Goal: Task Accomplishment & Management: Manage account settings

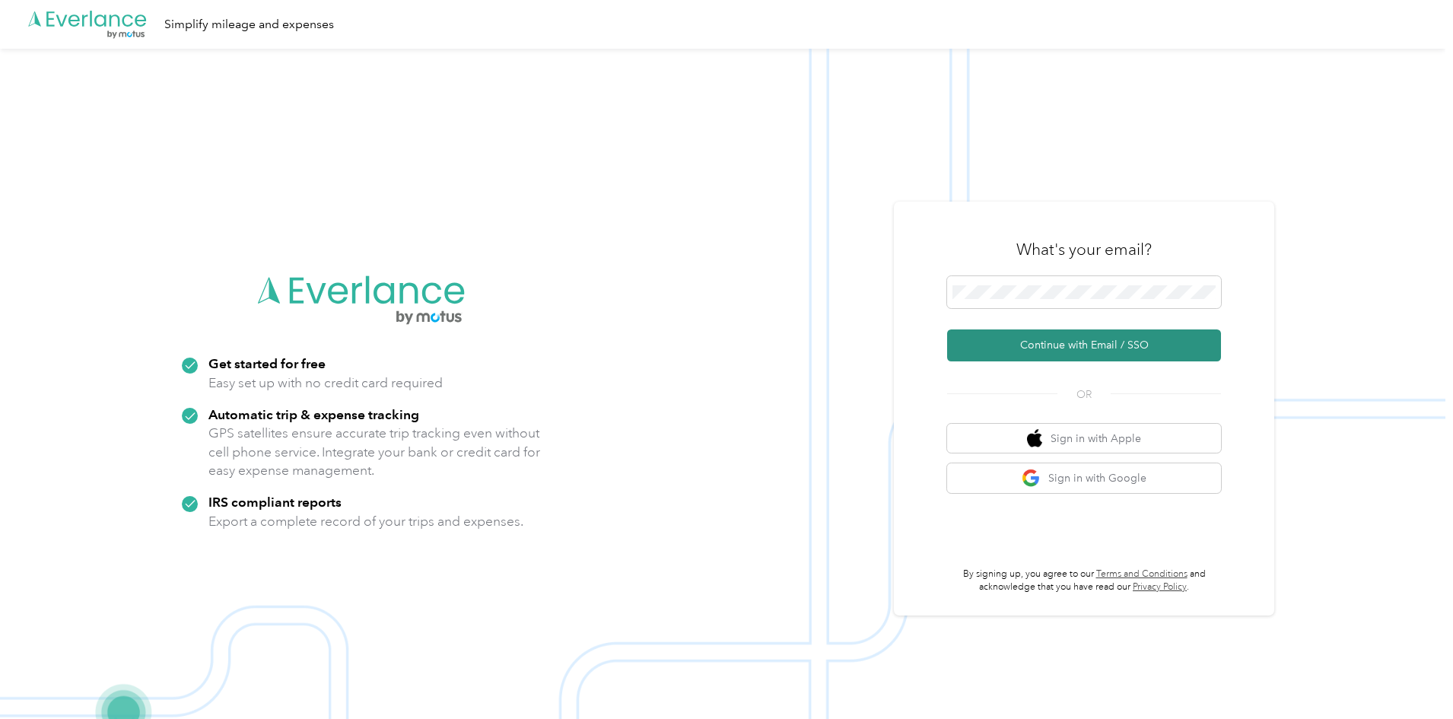
click at [1089, 348] on button "Continue with Email / SSO" at bounding box center [1084, 345] width 274 height 32
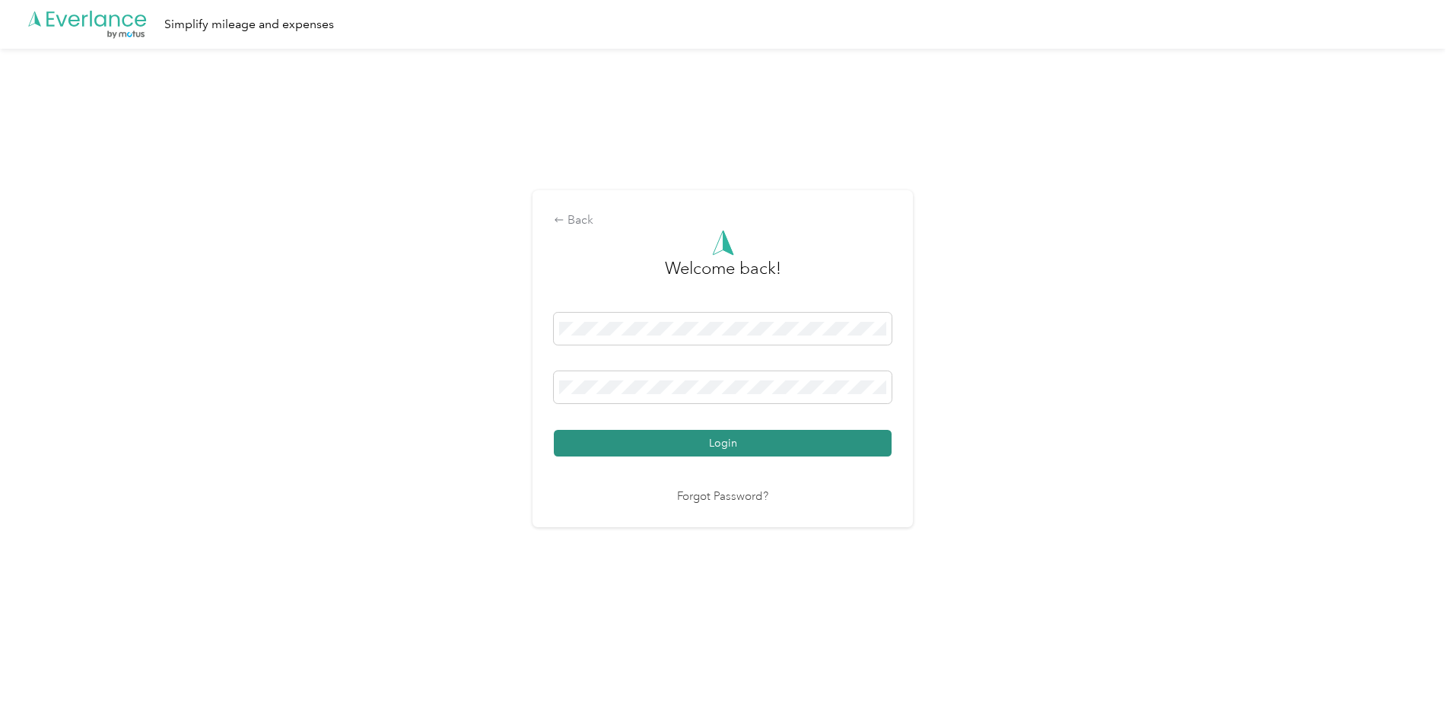
click at [711, 447] on button "Login" at bounding box center [723, 443] width 338 height 27
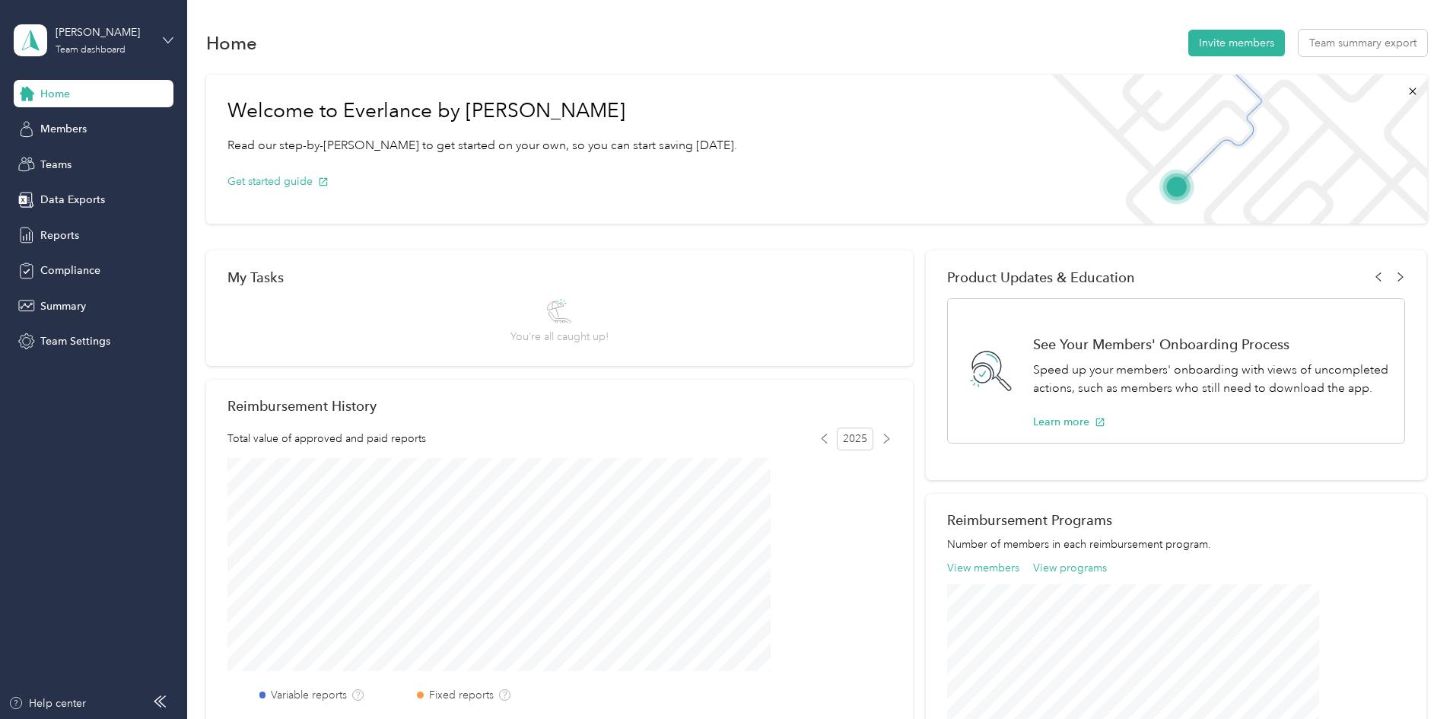
click at [170, 40] on icon at bounding box center [168, 39] width 9 height 5
click at [100, 151] on div "Personal dashboard" at bounding box center [259, 156] width 471 height 27
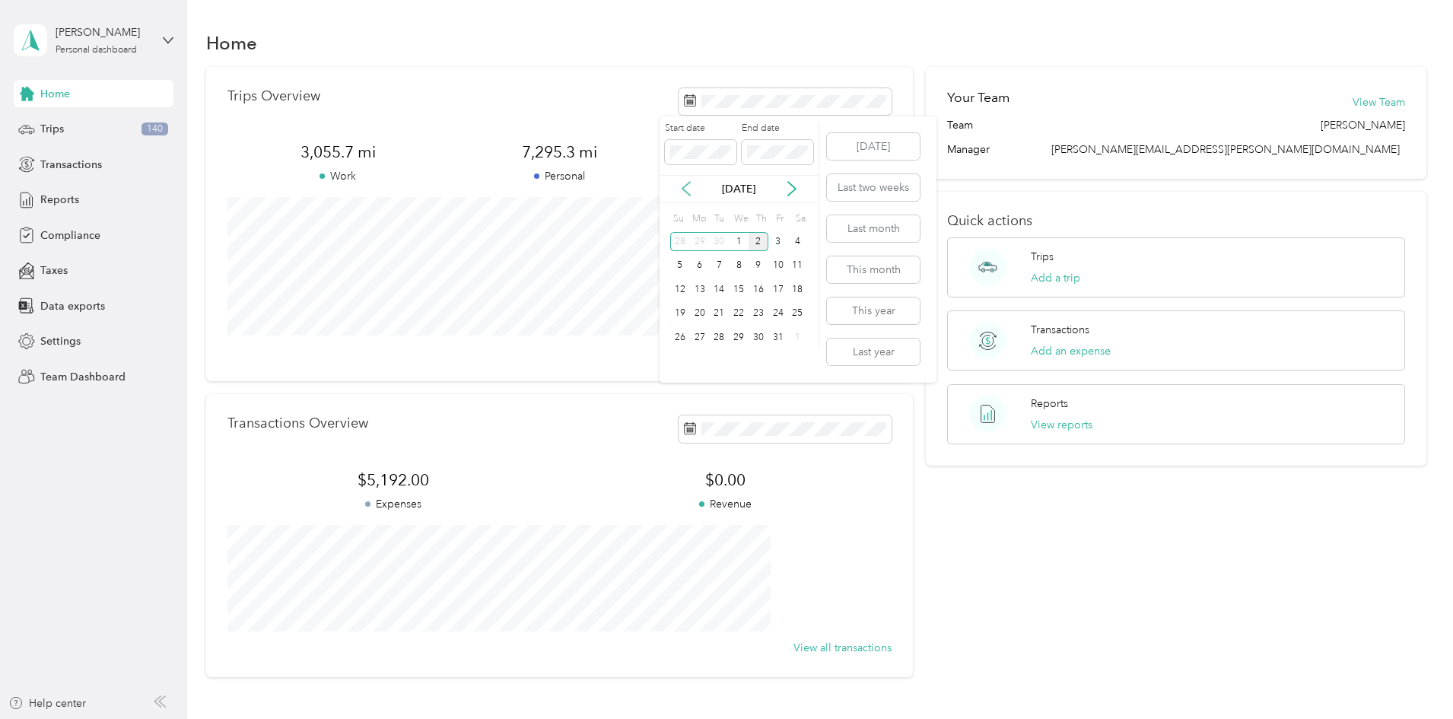
click at [683, 189] on icon at bounding box center [687, 190] width 8 height 14
click at [701, 239] on div "1" at bounding box center [700, 241] width 20 height 19
click at [720, 339] on div "30" at bounding box center [719, 337] width 20 height 19
click at [65, 131] on div "Trips 140" at bounding box center [94, 129] width 160 height 27
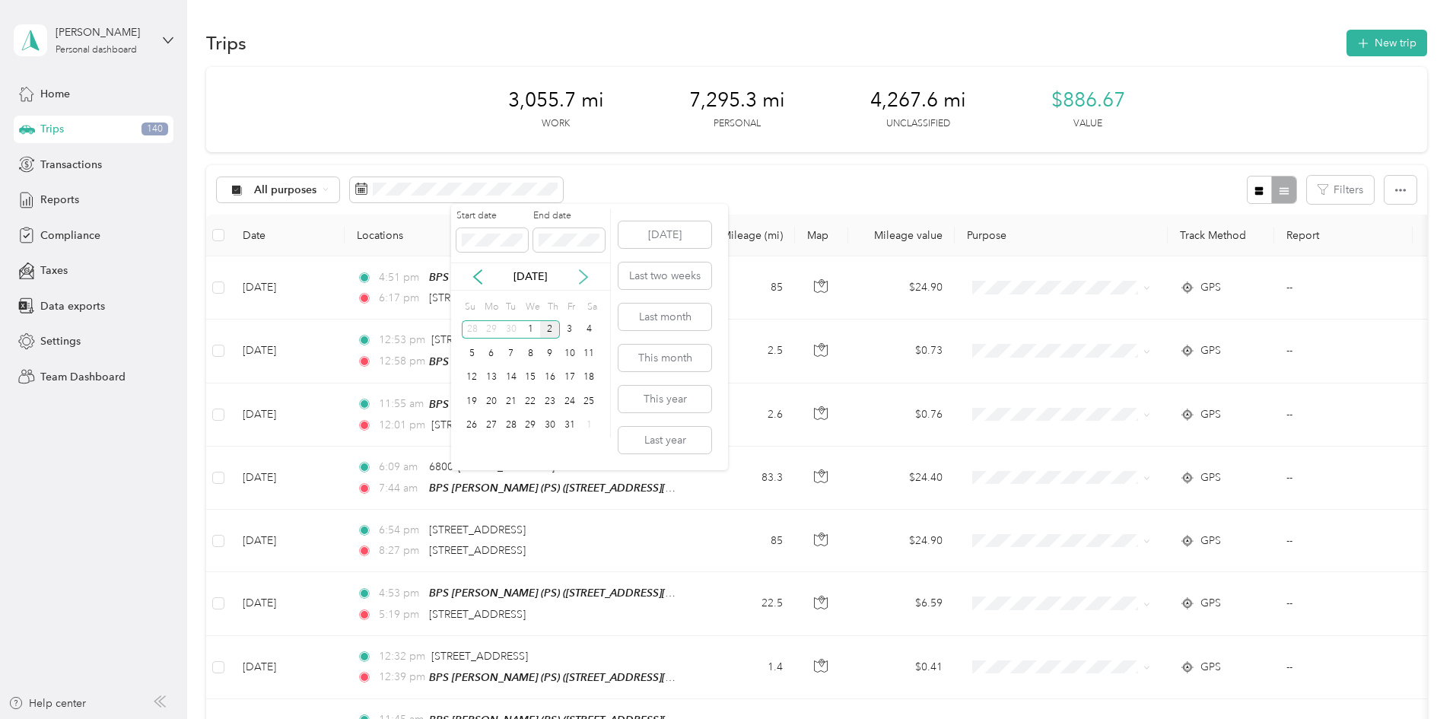
click at [580, 273] on icon at bounding box center [583, 276] width 15 height 15
click at [581, 272] on icon at bounding box center [583, 276] width 15 height 15
click at [473, 271] on icon at bounding box center [477, 276] width 15 height 15
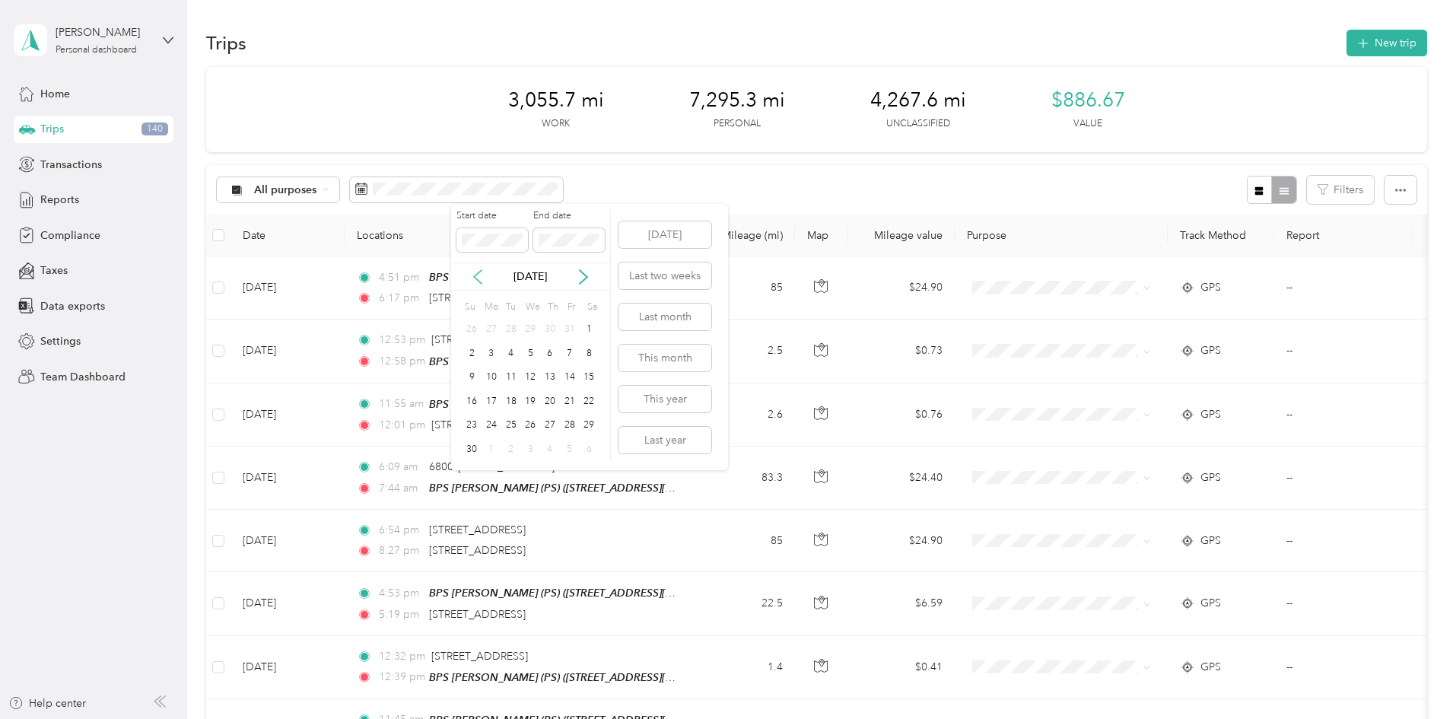
click at [475, 271] on icon at bounding box center [477, 276] width 15 height 15
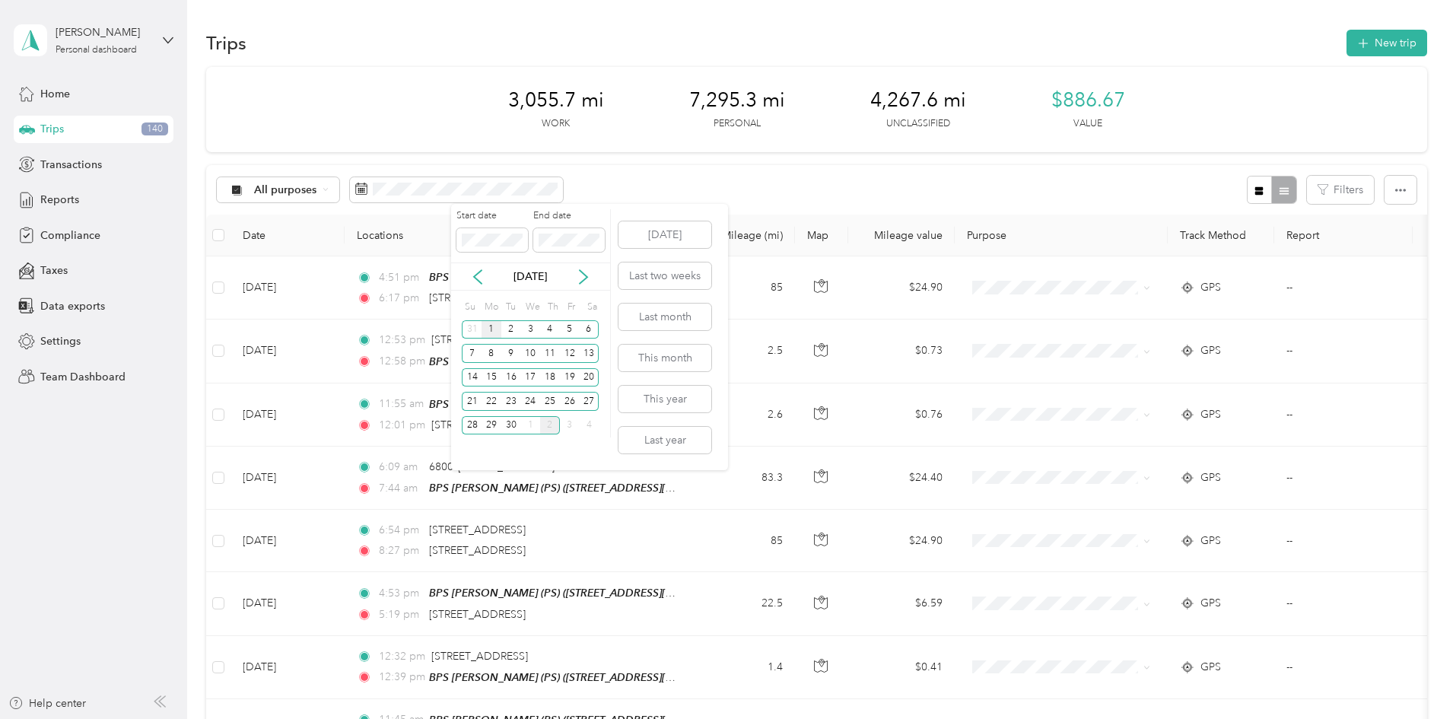
click at [485, 324] on div "1" at bounding box center [492, 329] width 20 height 19
click at [511, 421] on div "30" at bounding box center [511, 425] width 20 height 19
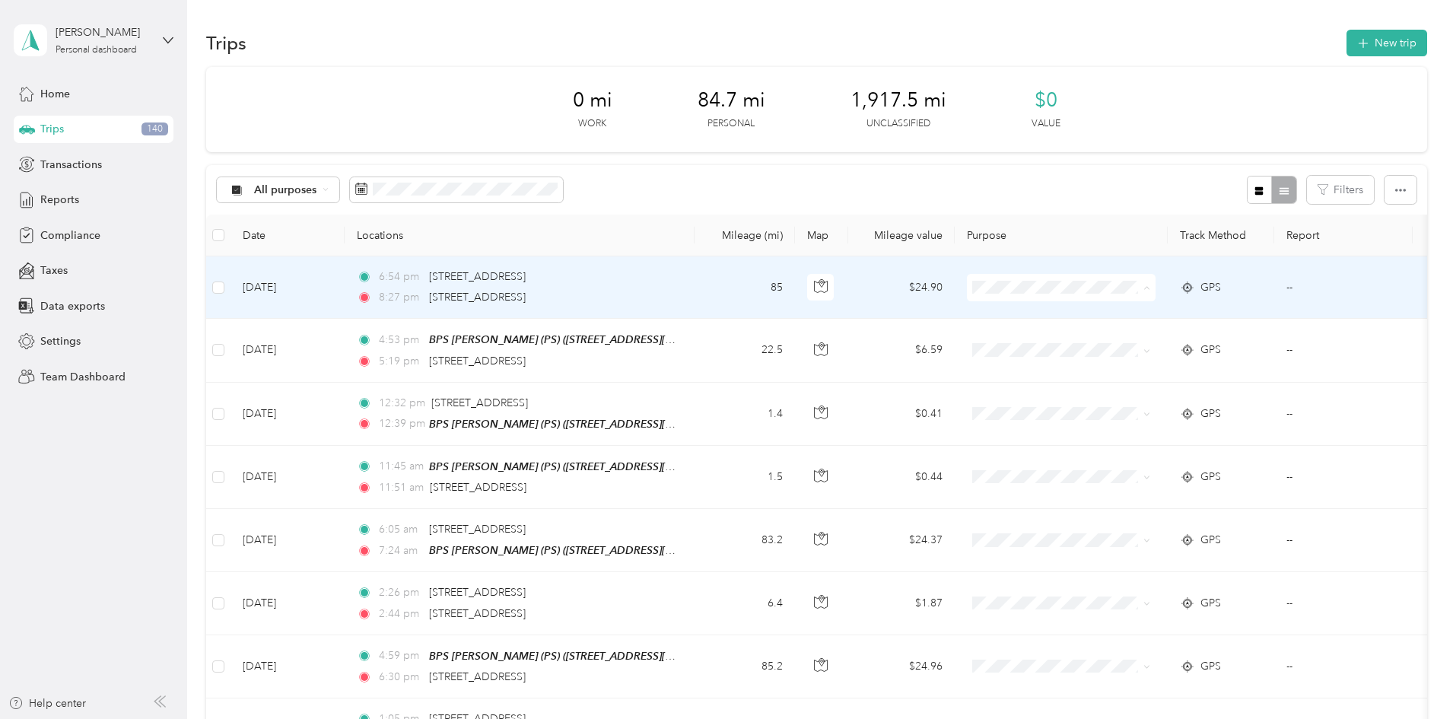
click at [1134, 317] on span "Buckeye Power Sales" at bounding box center [1176, 316] width 141 height 16
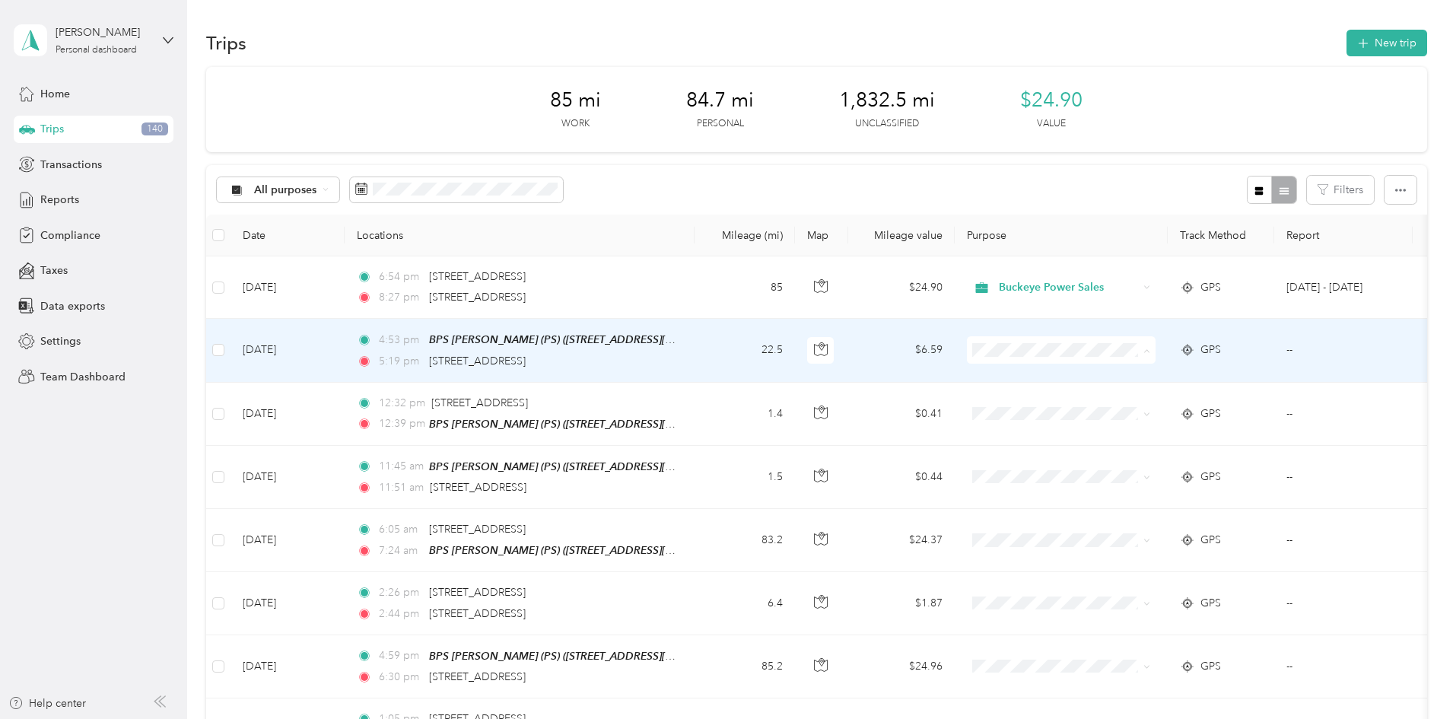
click at [1151, 383] on li "Buckeye Power Sales" at bounding box center [1162, 378] width 189 height 27
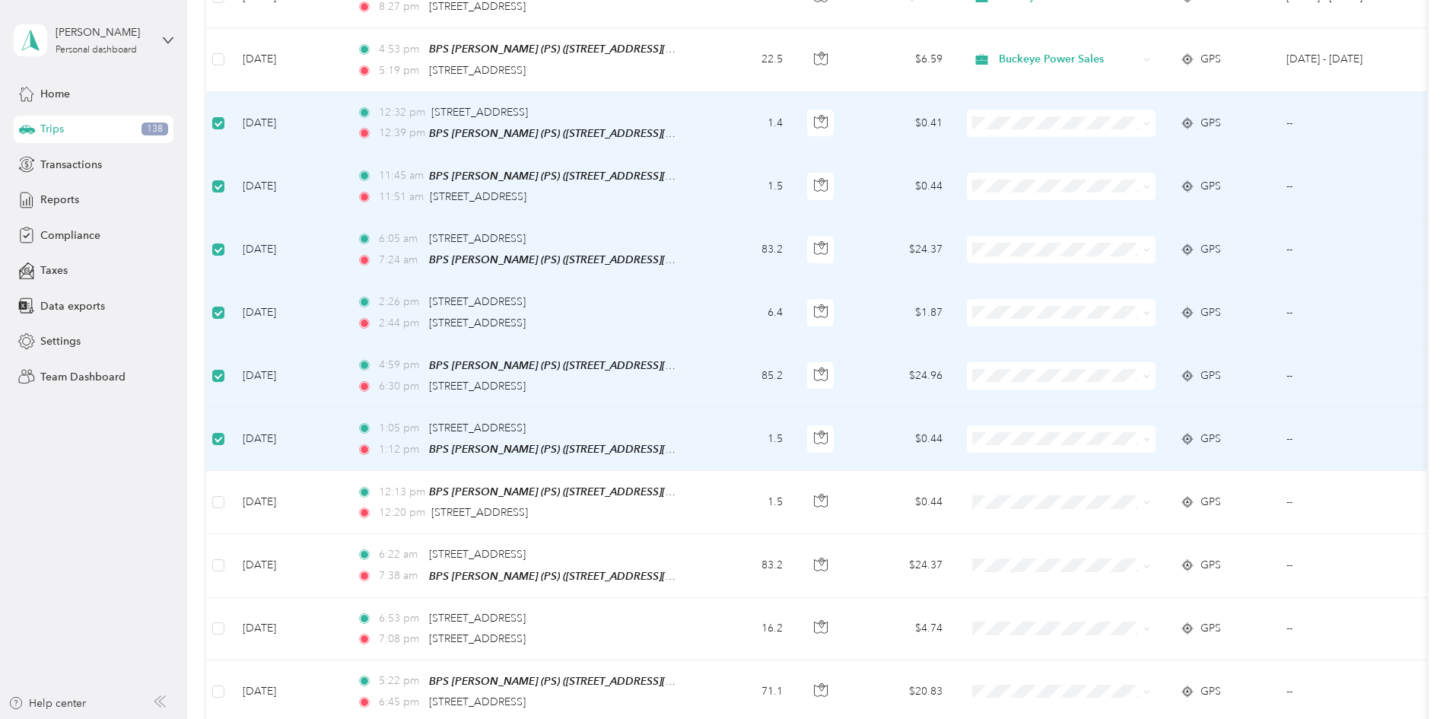
scroll to position [304, 0]
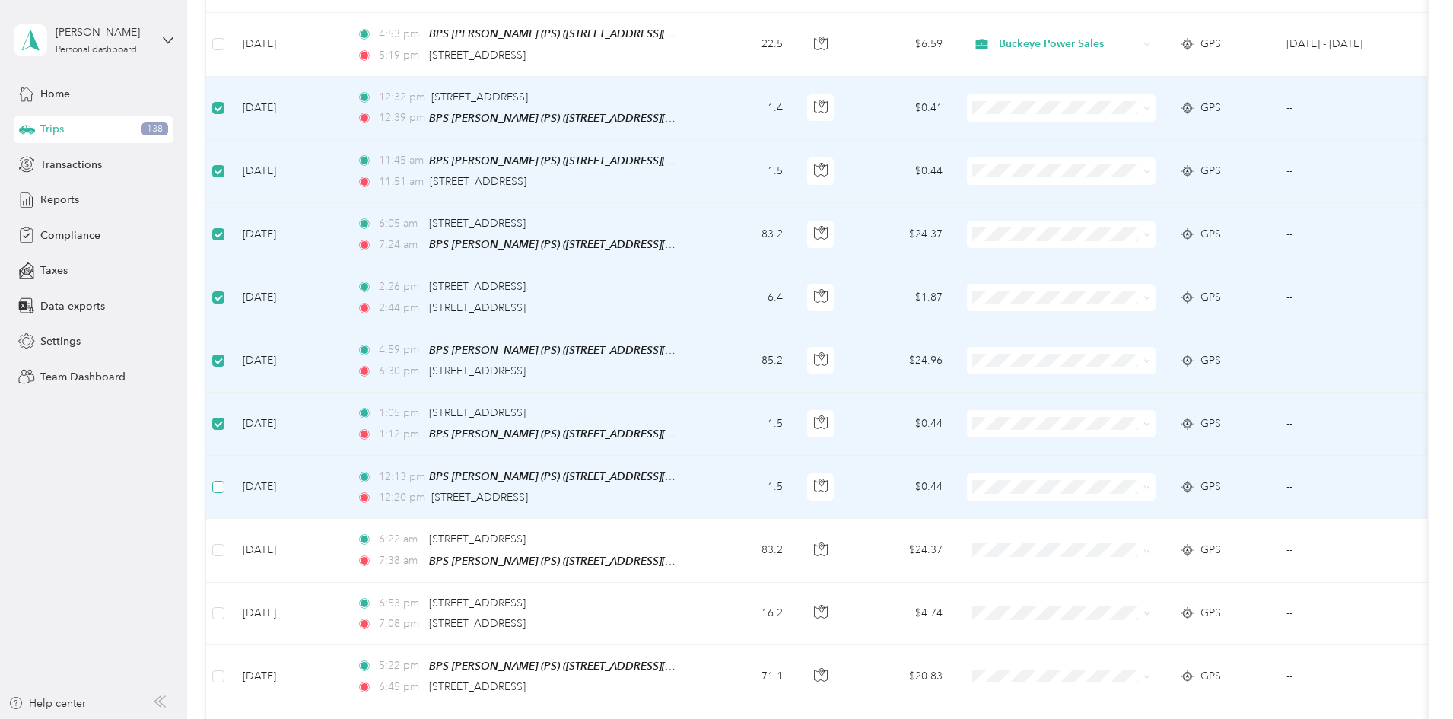
click at [224, 479] on label at bounding box center [218, 487] width 12 height 17
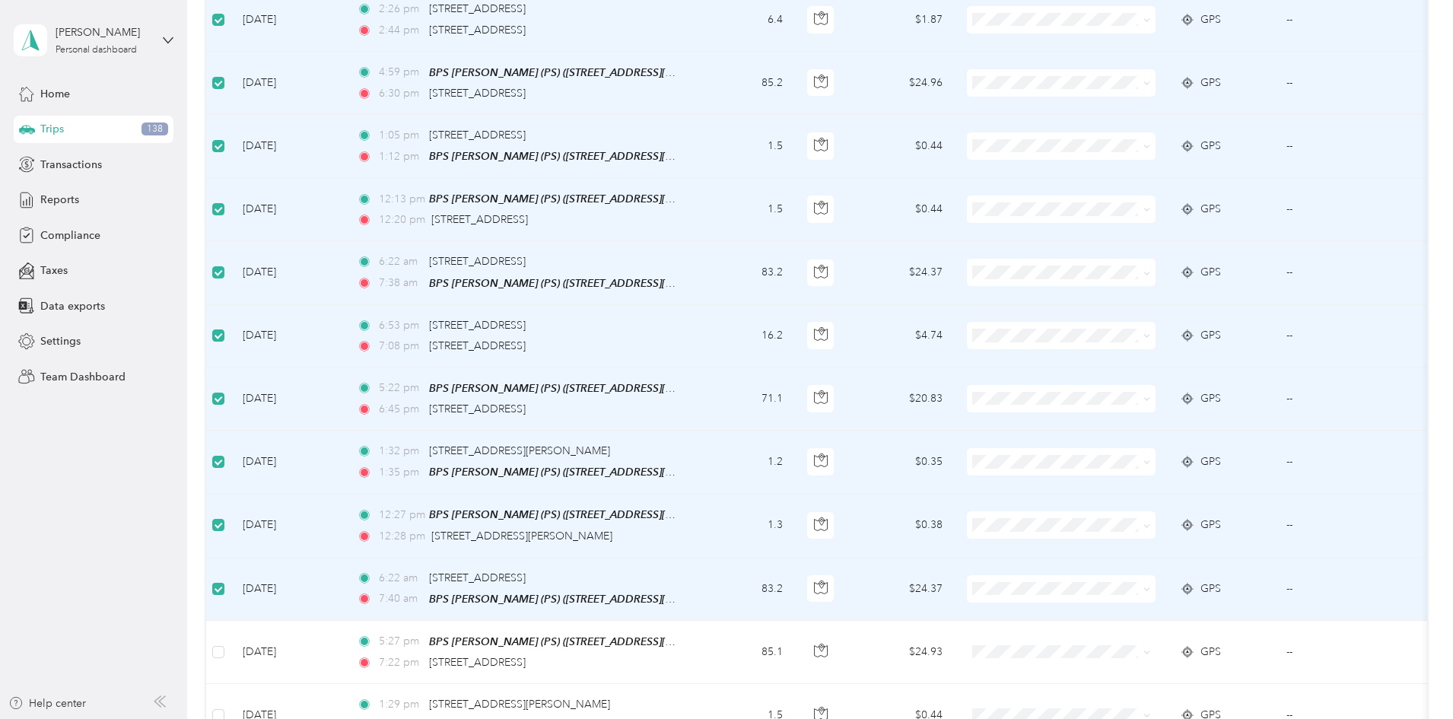
scroll to position [609, 0]
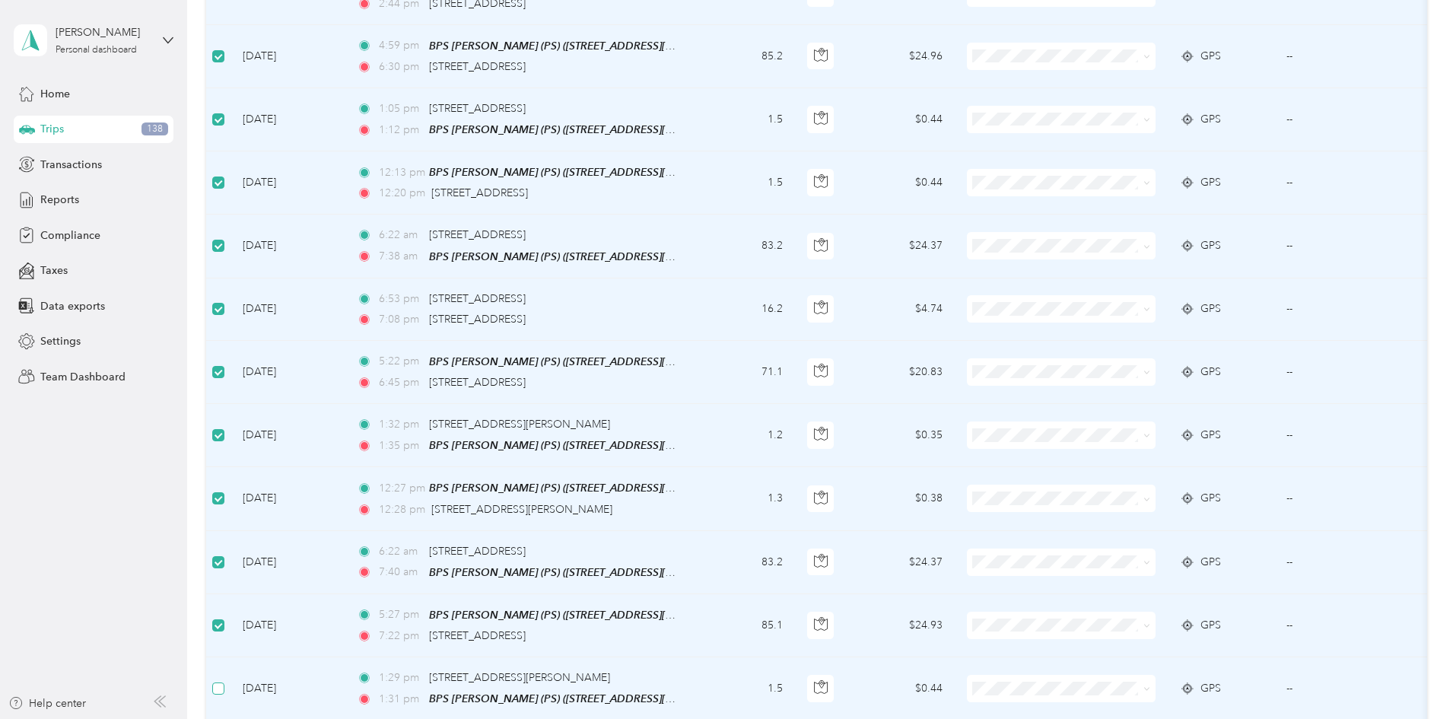
click at [224, 680] on label at bounding box center [218, 688] width 12 height 17
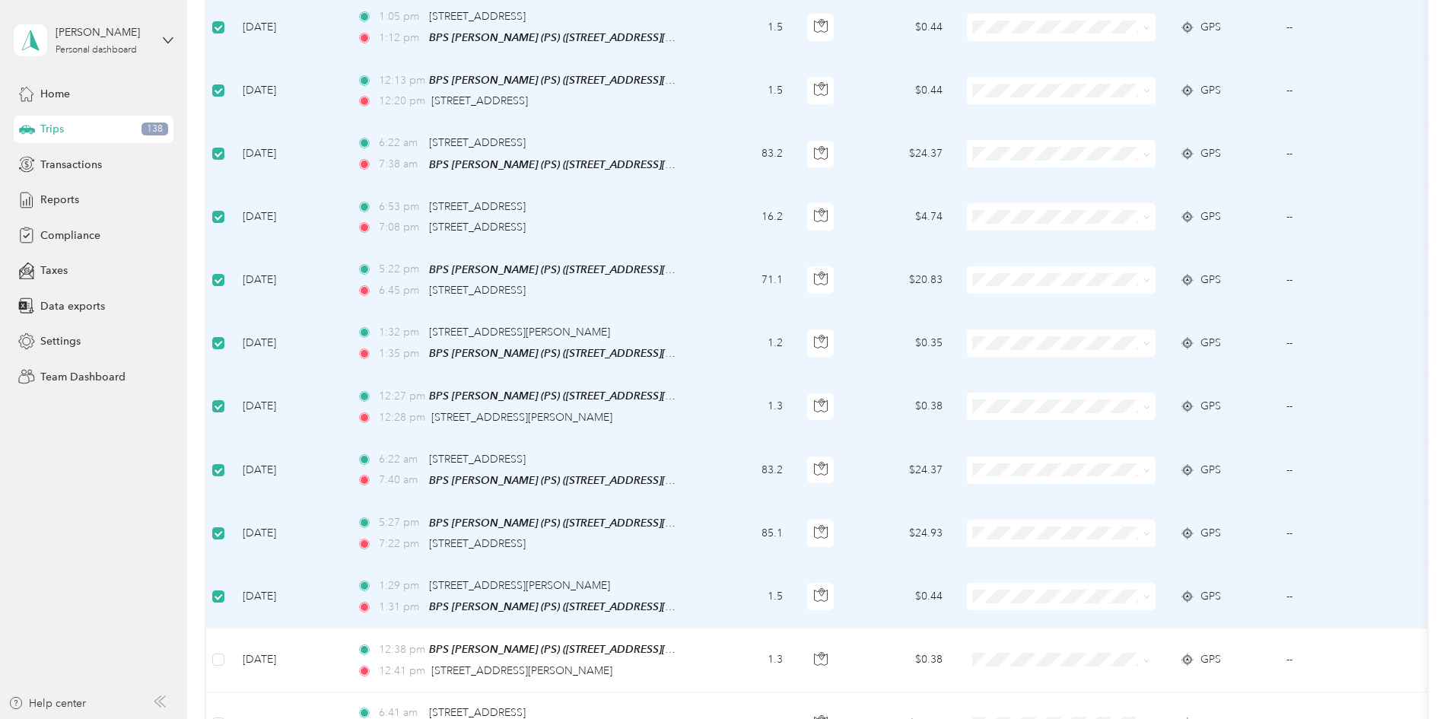
scroll to position [913, 0]
